Goal: Information Seeking & Learning: Learn about a topic

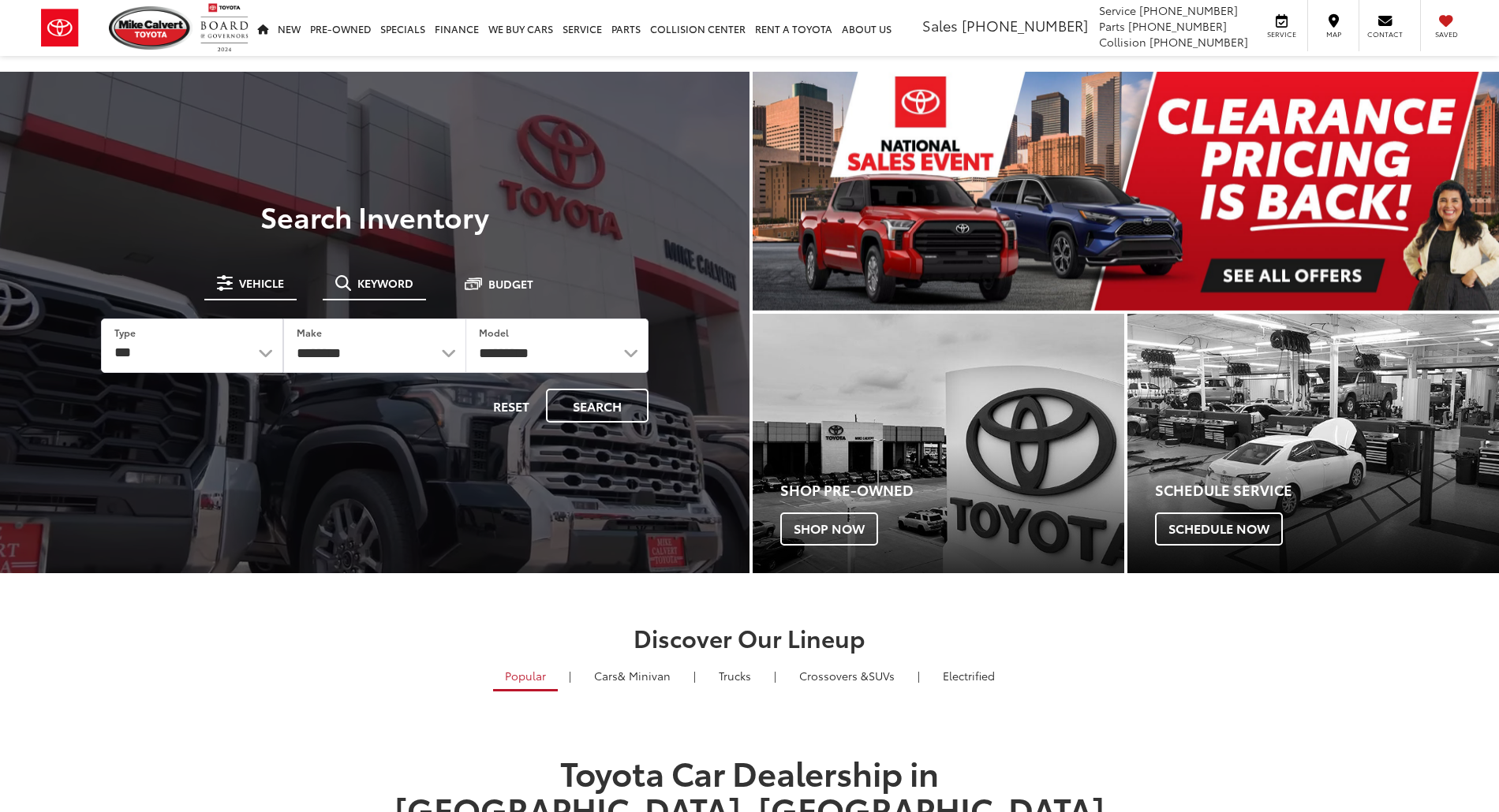
click at [380, 293] on button "Keyword" at bounding box center [374, 283] width 104 height 28
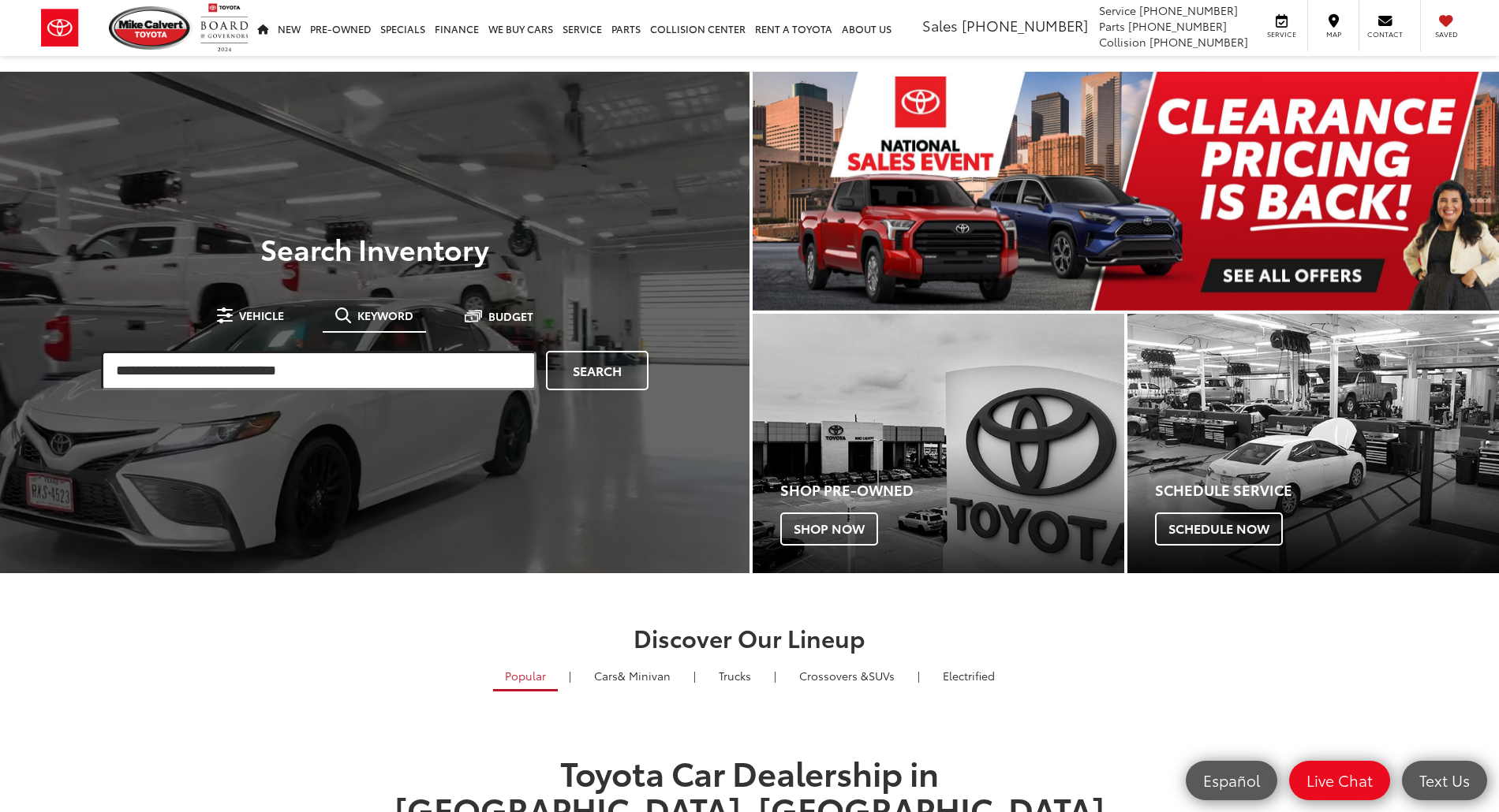
click at [357, 373] on input "search" at bounding box center [319, 370] width 436 height 40
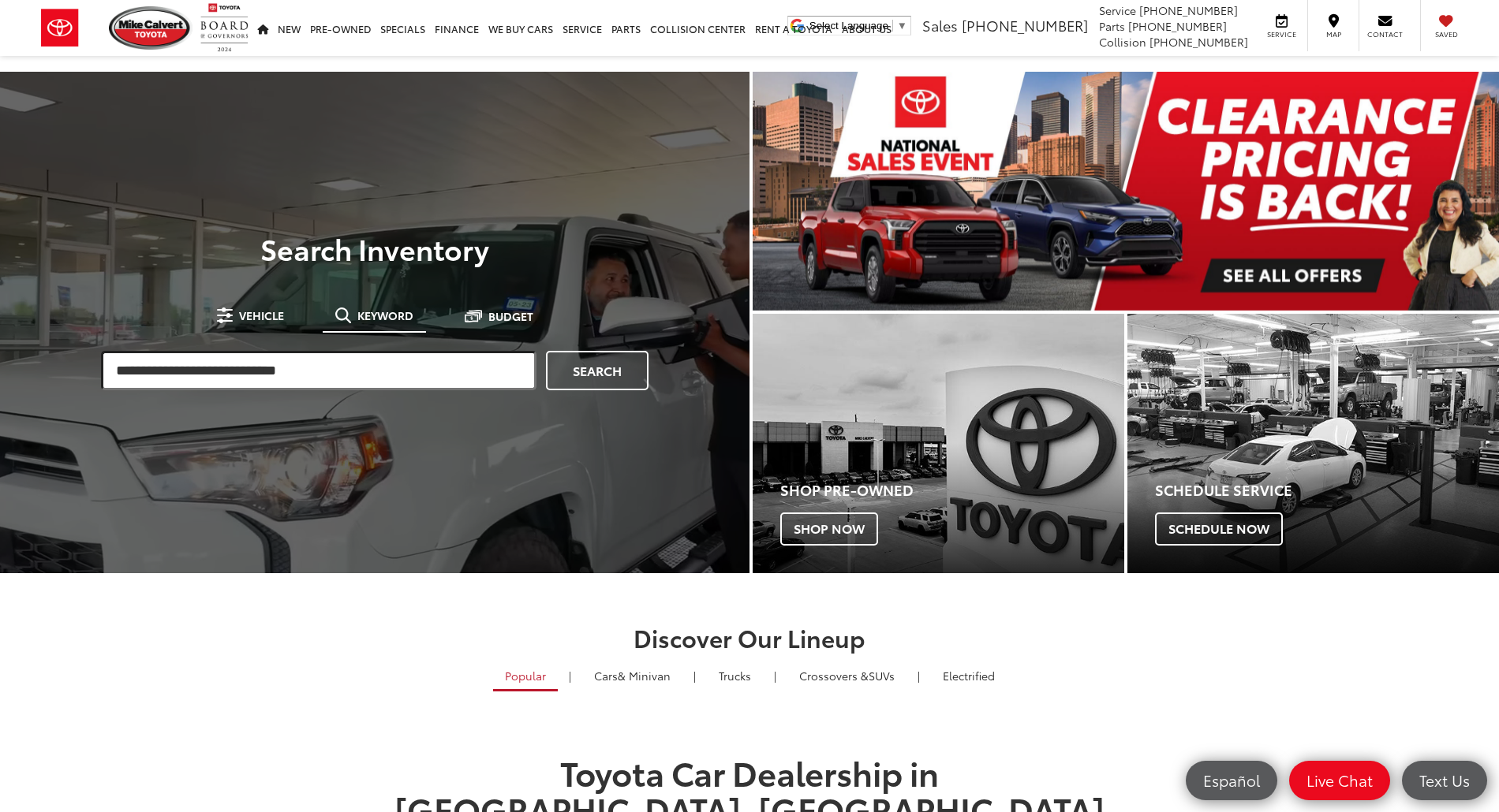
click at [382, 370] on input "search" at bounding box center [319, 370] width 436 height 40
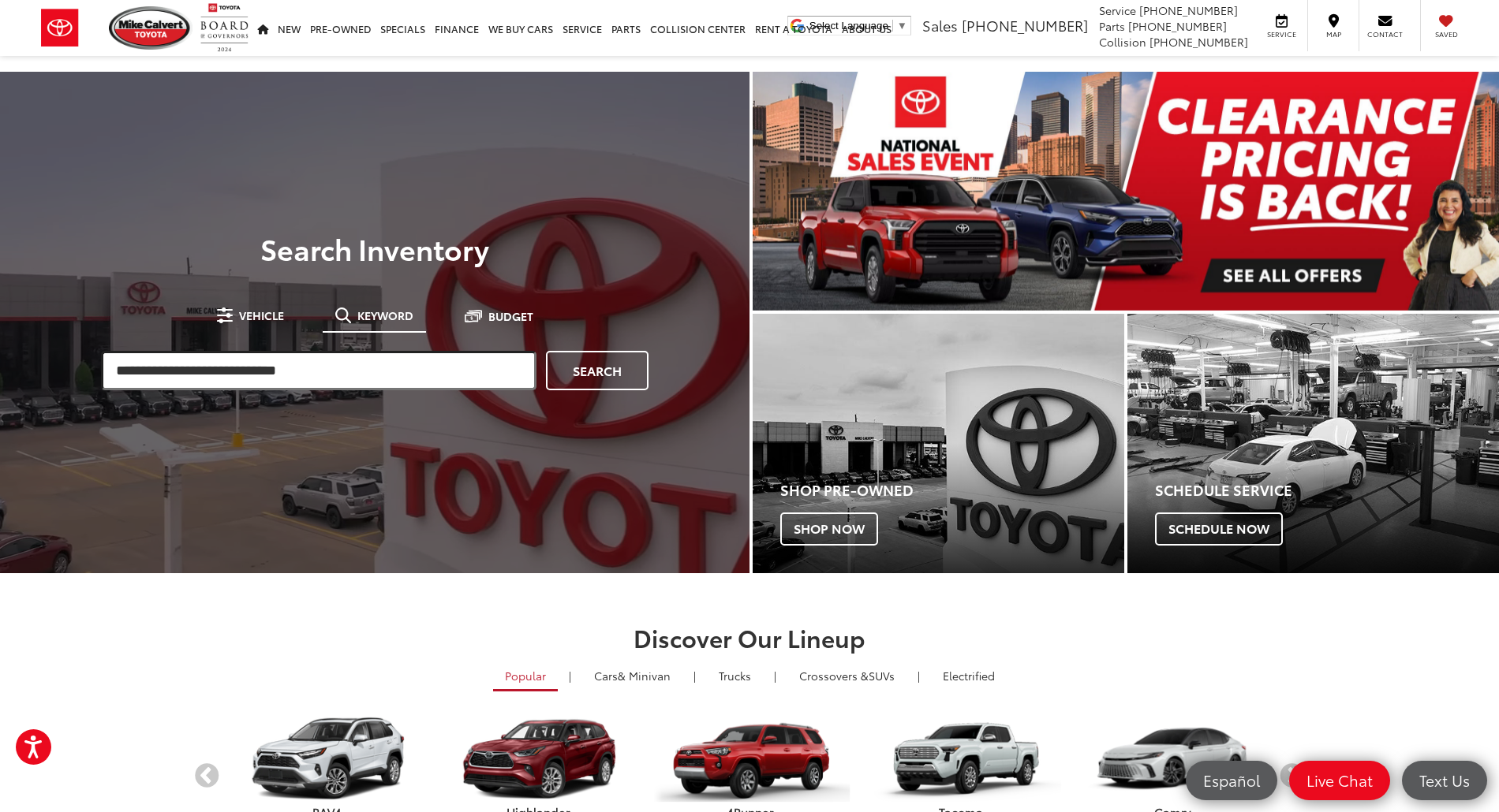
click at [226, 364] on input "search" at bounding box center [319, 370] width 436 height 40
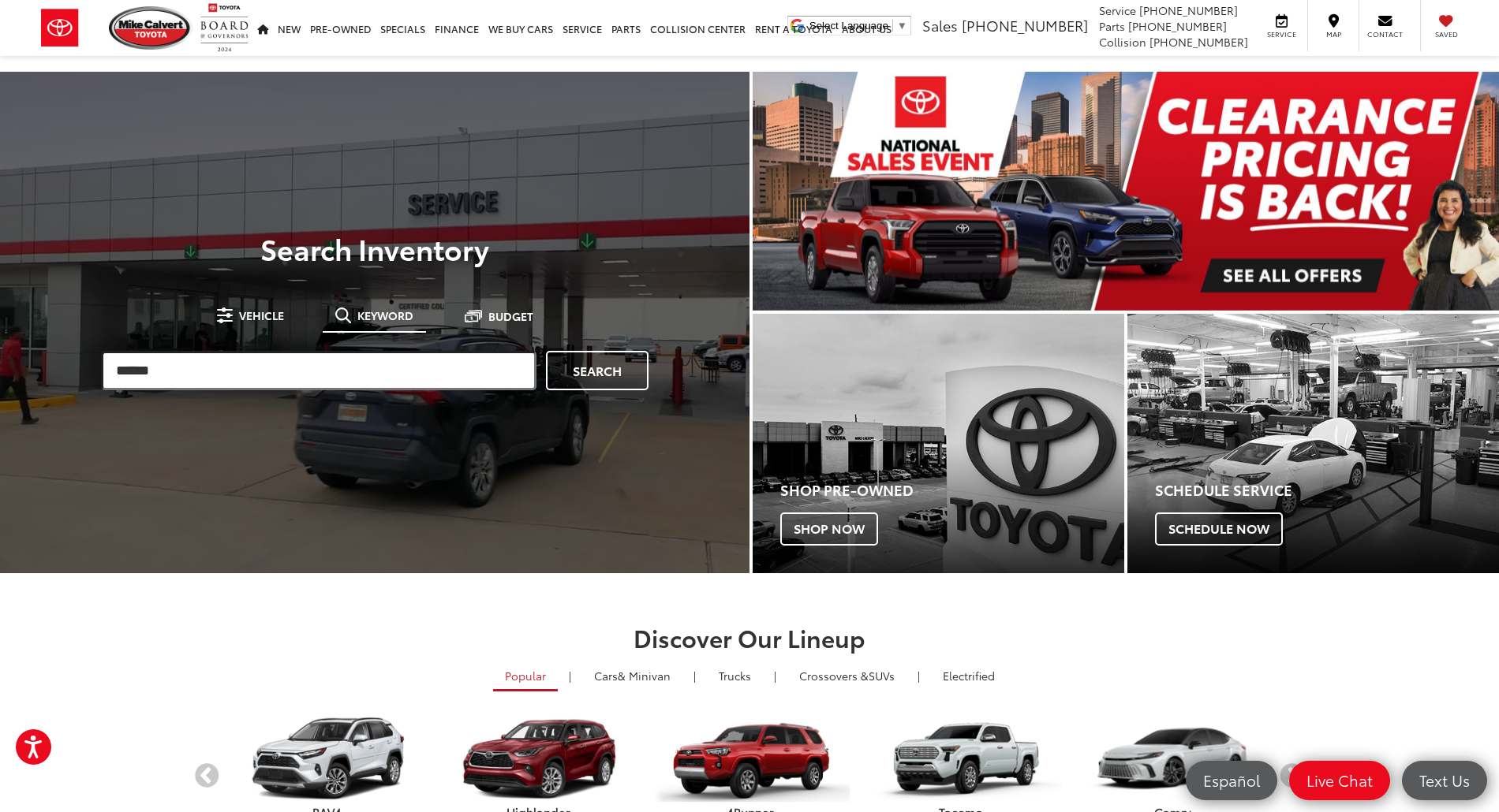
type input "******"
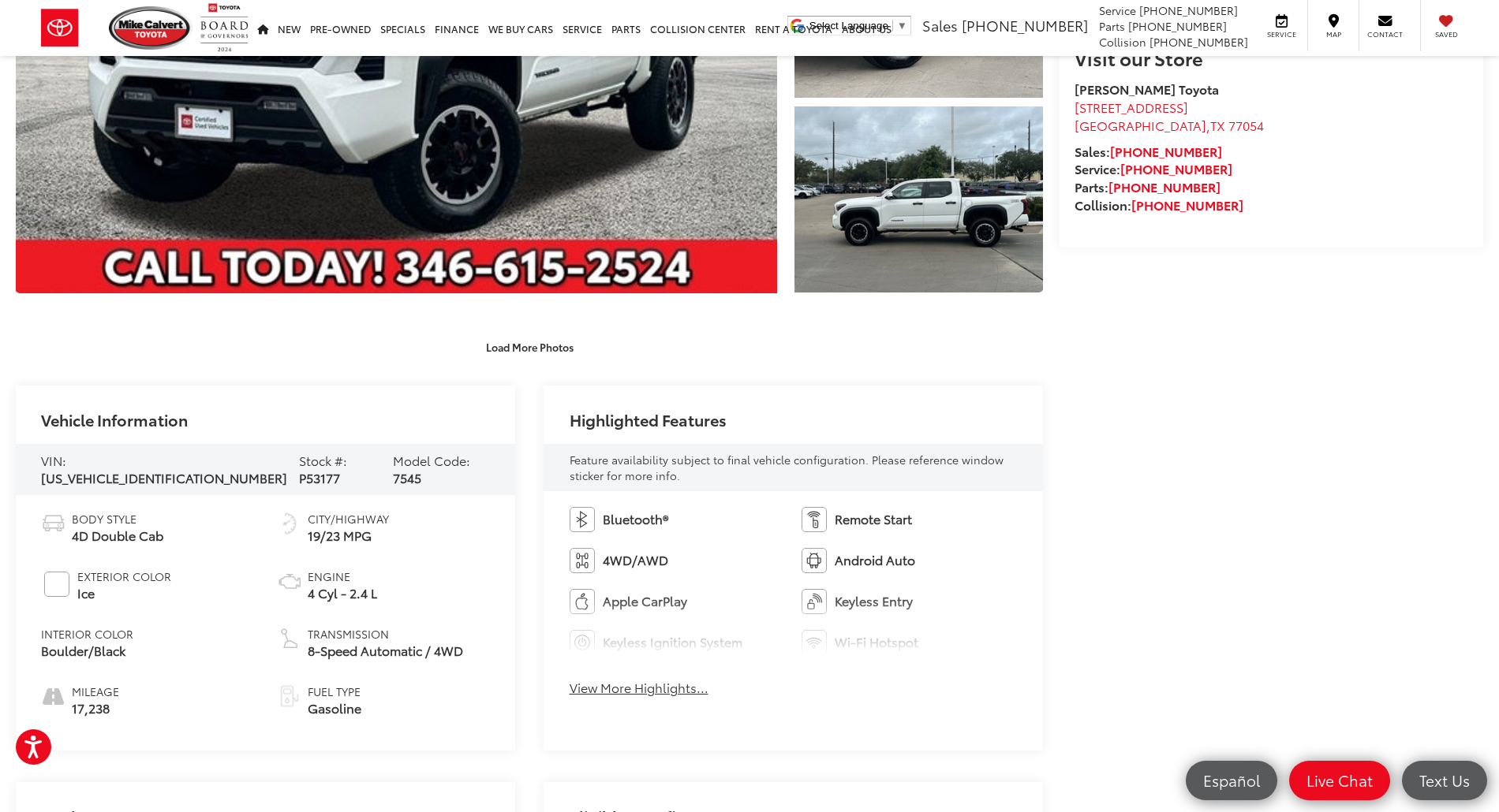
scroll to position [946, 0]
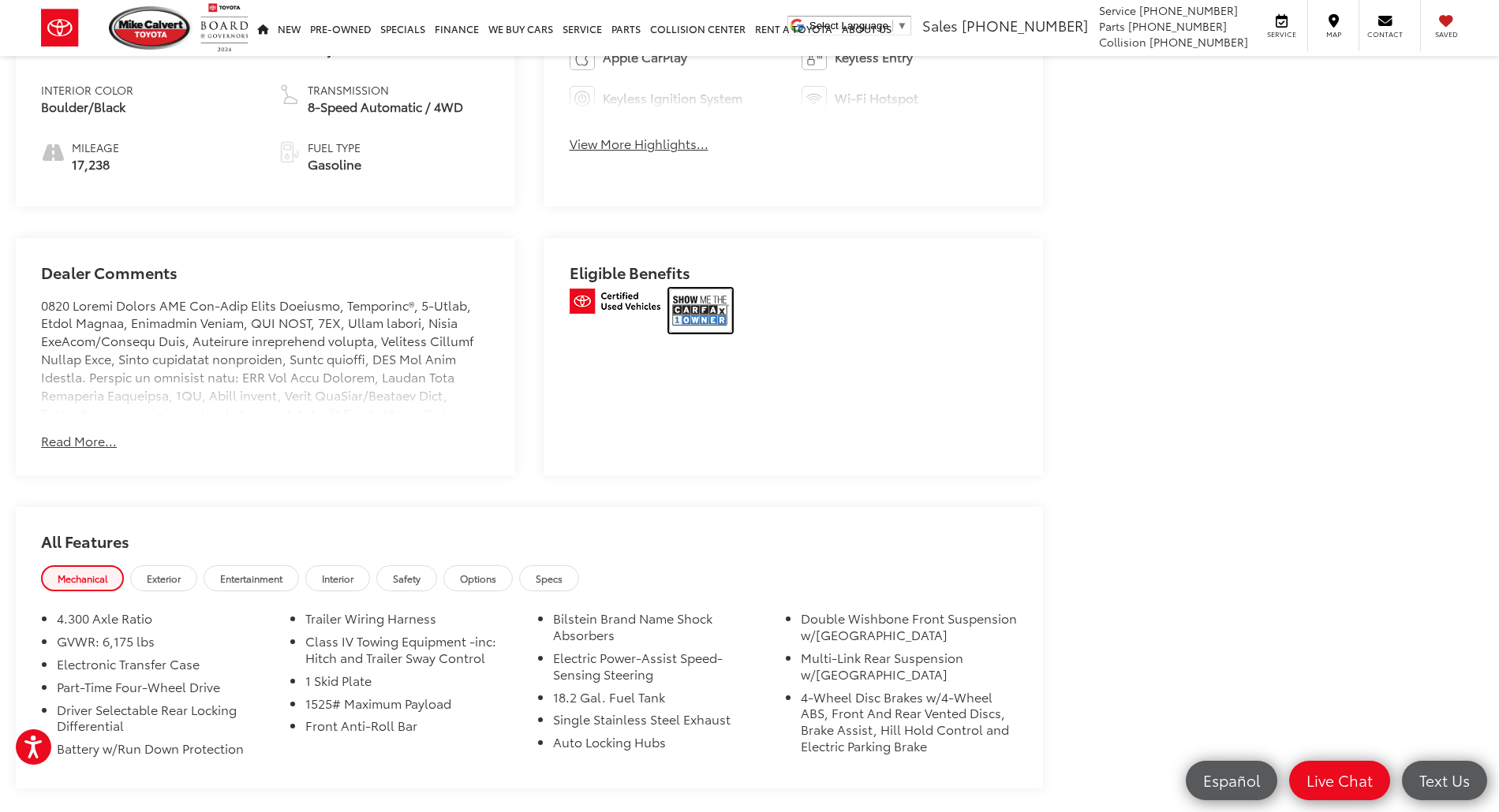
click at [688, 315] on img at bounding box center [701, 311] width 63 height 44
